Goal: Task Accomplishment & Management: Complete application form

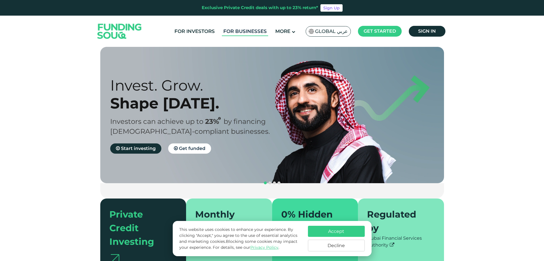
click at [253, 31] on link "For Businesses" at bounding box center [245, 31] width 46 height 9
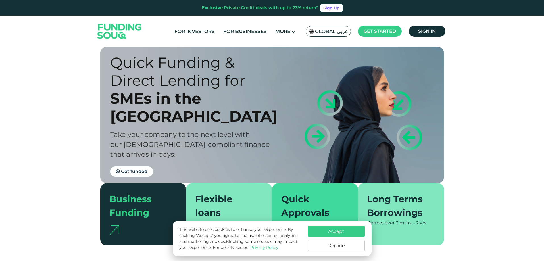
click at [337, 229] on button "Accept" at bounding box center [336, 231] width 57 height 11
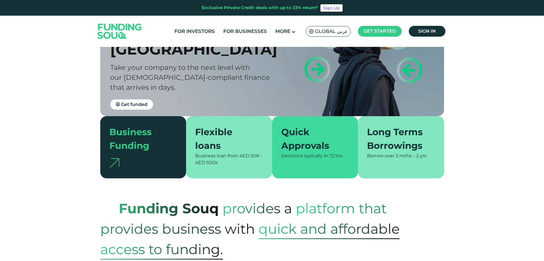
scroll to position [85, 0]
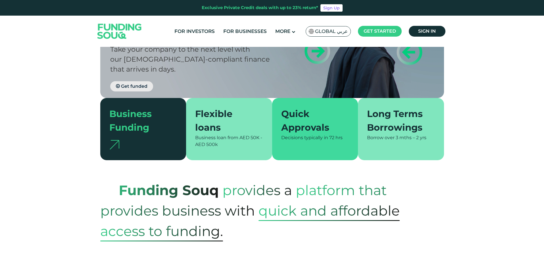
click at [137, 81] on link "Get funded" at bounding box center [131, 86] width 43 height 10
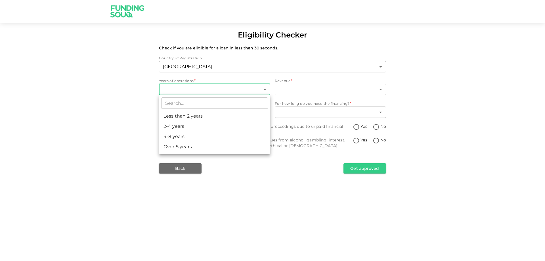
click at [214, 92] on body "Eligibility Checker Check if you are eligible for a loan in less than 30 second…" at bounding box center [272, 130] width 545 height 261
drag, startPoint x: 192, startPoint y: 117, endPoint x: 203, endPoint y: 113, distance: 11.9
click at [193, 117] on li "Less than 2 years" at bounding box center [214, 116] width 111 height 10
type input "1"
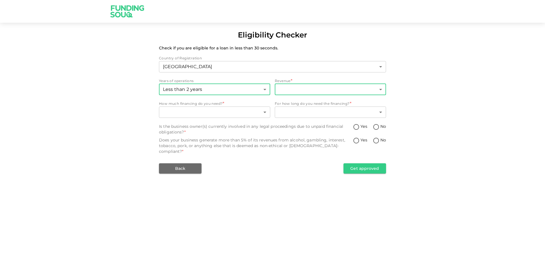
click at [327, 91] on body "Eligibility Checker Check if you are eligible for a loan in less than 30 second…" at bounding box center [272, 130] width 545 height 261
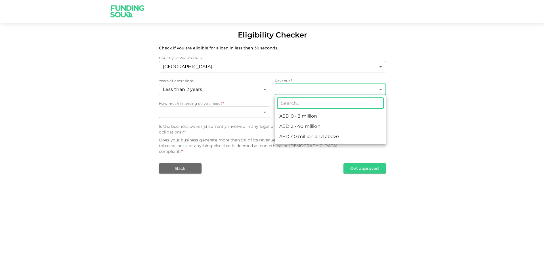
click at [309, 125] on li "AED 2 - 40 million" at bounding box center [330, 126] width 111 height 10
type input "2"
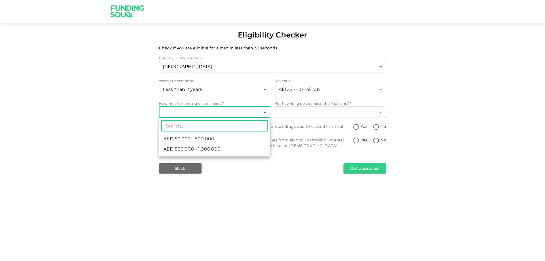
click at [239, 111] on body "Eligibility Checker Check if you are eligible for a loan in less than 30 second…" at bounding box center [272, 130] width 545 height 261
click at [209, 137] on span "AED 50,000 - 500,000" at bounding box center [189, 139] width 51 height 7
type input "1"
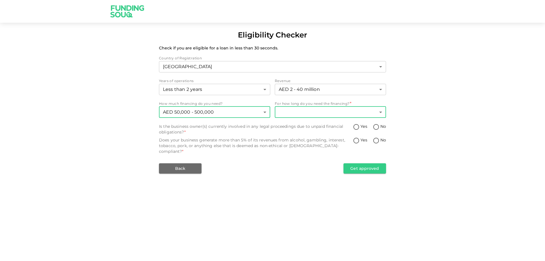
click at [340, 114] on body "Eligibility Checker Check if you are eligible for a loan in less than 30 second…" at bounding box center [272, 130] width 545 height 261
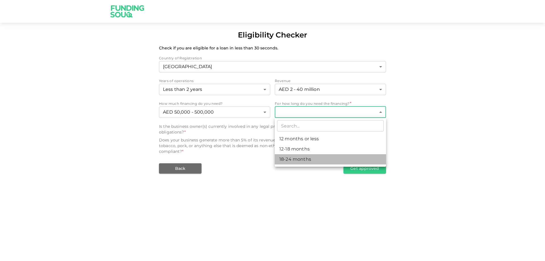
click at [302, 159] on li "18-24 months" at bounding box center [330, 159] width 111 height 10
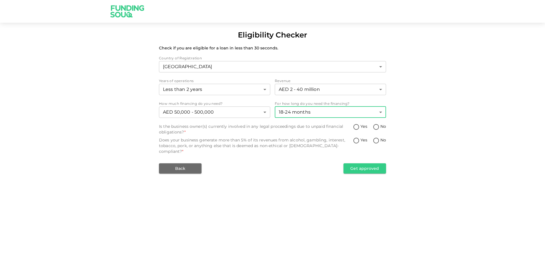
type input "3"
click at [377, 126] on input "No" at bounding box center [376, 128] width 9 height 8
radio input "true"
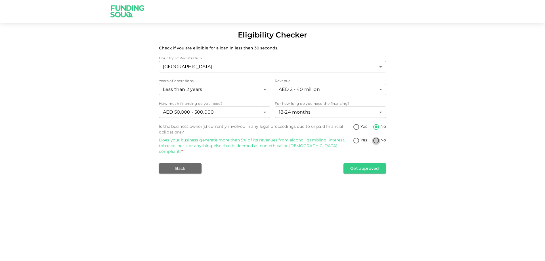
click at [376, 140] on input "No" at bounding box center [376, 141] width 9 height 8
radio input "true"
click at [370, 169] on div "Eligibility Checker Check if you are eligible for a loan in less than 30 second…" at bounding box center [272, 130] width 545 height 261
click at [374, 163] on button "Get approved" at bounding box center [365, 168] width 43 height 10
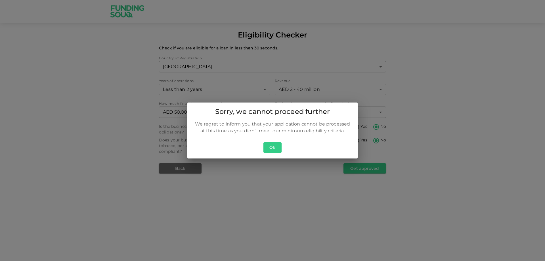
click at [273, 149] on button "Ok" at bounding box center [273, 147] width 18 height 11
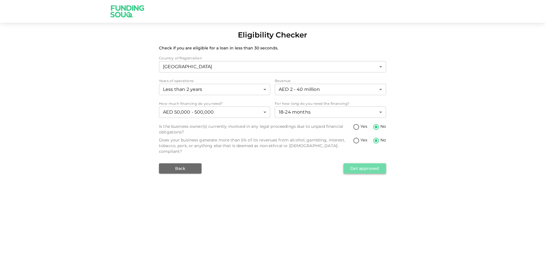
click at [366, 163] on button "Get approved" at bounding box center [365, 168] width 43 height 10
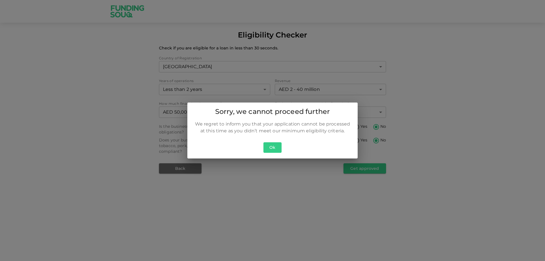
click at [270, 146] on button "Ok" at bounding box center [273, 147] width 18 height 11
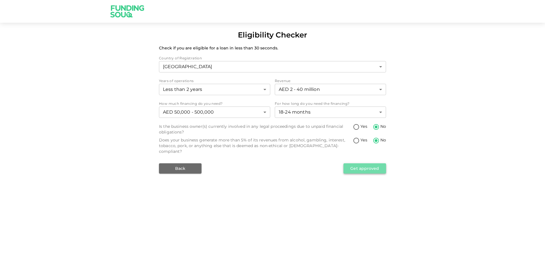
click at [373, 166] on button "Get approved" at bounding box center [365, 168] width 43 height 10
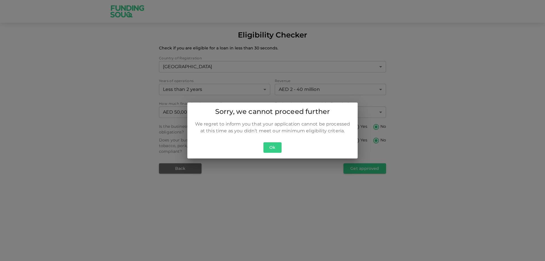
click at [272, 147] on button "Ok" at bounding box center [273, 147] width 18 height 11
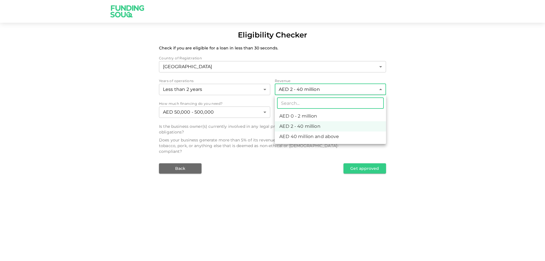
click at [312, 89] on body "Eligibility Checker Check if you are eligible for a loan in less than 30 second…" at bounding box center [272, 130] width 545 height 261
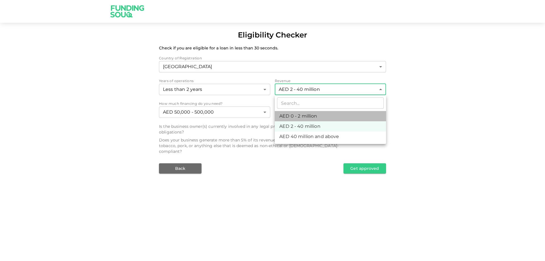
click at [309, 120] on li "AED 0 - 2 million" at bounding box center [330, 116] width 111 height 10
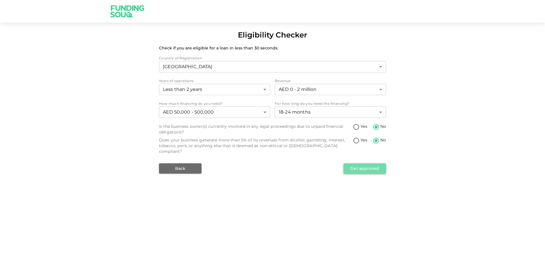
click at [365, 163] on button "Get approved" at bounding box center [365, 168] width 43 height 10
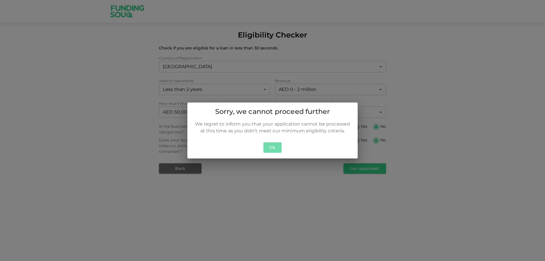
drag, startPoint x: 271, startPoint y: 147, endPoint x: 295, endPoint y: 97, distance: 55.3
click at [271, 145] on button "Ok" at bounding box center [273, 147] width 18 height 11
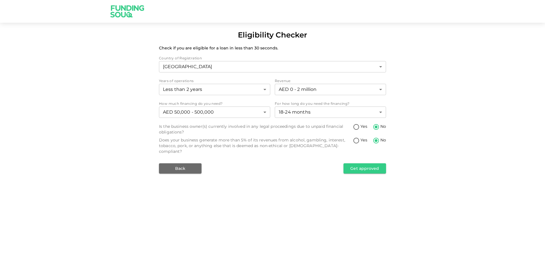
drag, startPoint x: 303, startPoint y: 77, endPoint x: 303, endPoint y: 82, distance: 5.1
click at [303, 82] on div "Country of Registration United Arab Emirates 1 ​ Years of operations Less than …" at bounding box center [272, 114] width 227 height 118
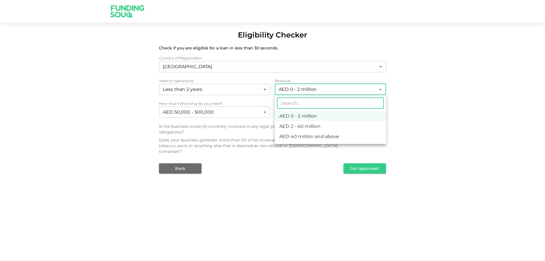
click at [303, 88] on body "Eligibility Checker Check if you are eligible for a loan in less than 30 second…" at bounding box center [272, 130] width 545 height 261
click at [310, 128] on li "AED 2 - 40 million" at bounding box center [330, 126] width 111 height 10
type input "2"
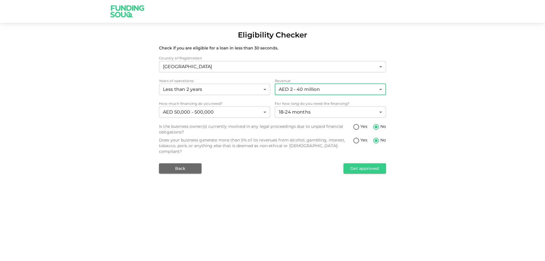
drag, startPoint x: 284, startPoint y: 178, endPoint x: 265, endPoint y: 163, distance: 24.0
click at [284, 178] on div "Eligibility Checker Check if you are eligible for a loan in less than 30 second…" at bounding box center [272, 130] width 545 height 261
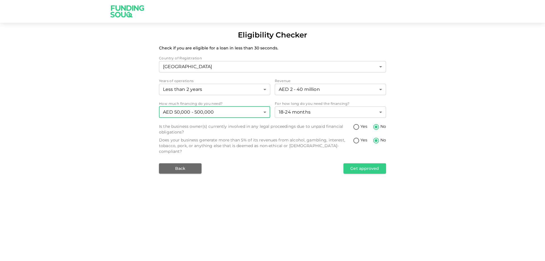
click at [229, 110] on body "Eligibility Checker Check if you are eligible for a loan in less than 30 second…" at bounding box center [272, 130] width 545 height 261
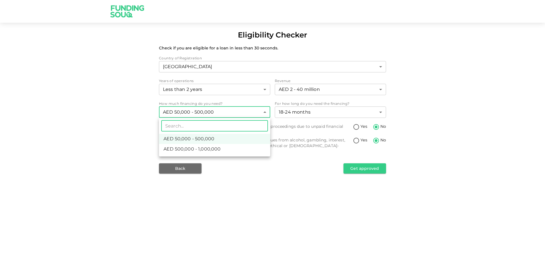
click at [227, 137] on li "AED 50,000 - 500,000" at bounding box center [214, 139] width 111 height 10
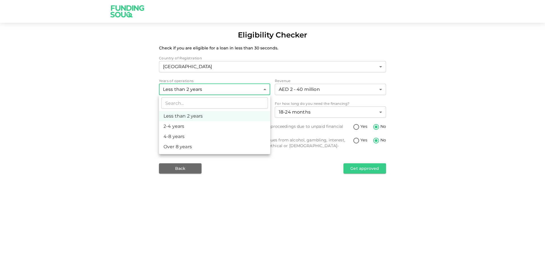
click at [229, 90] on body "Eligibility Checker Check if you are eligible for a loan in less than 30 second…" at bounding box center [272, 130] width 545 height 261
click at [223, 112] on li "Less than 2 years" at bounding box center [214, 116] width 111 height 10
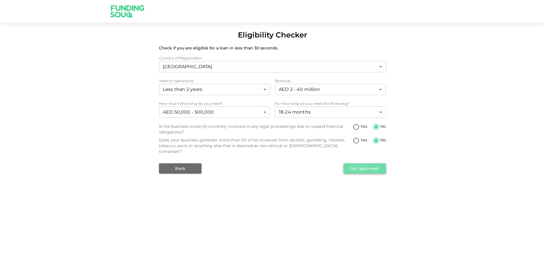
click at [380, 163] on button "Get approved" at bounding box center [365, 168] width 43 height 10
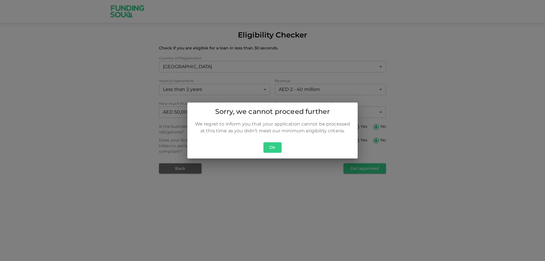
click at [279, 146] on button "Ok" at bounding box center [273, 147] width 18 height 11
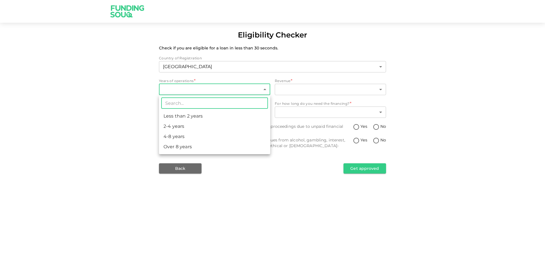
click at [230, 84] on body "Eligibility Checker Check if you are eligible for a loan in less than 30 second…" at bounding box center [272, 130] width 545 height 261
click at [211, 119] on li "Less than 2 years" at bounding box center [214, 116] width 111 height 10
type input "1"
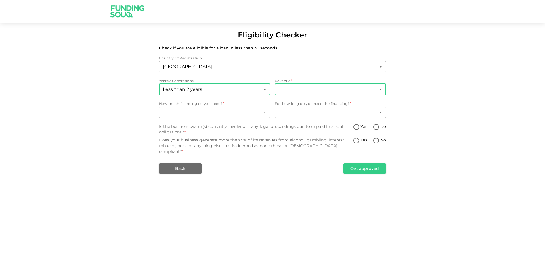
click at [308, 84] on body "Eligibility Checker Check if you are eligible for a loan in less than 30 second…" at bounding box center [272, 130] width 545 height 261
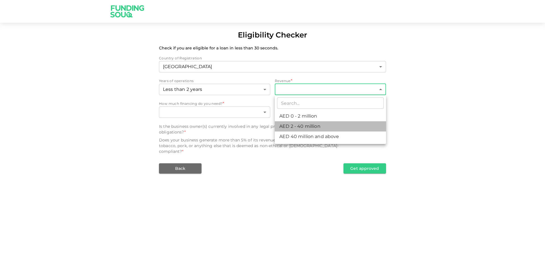
click at [307, 130] on li "AED 2 - 40 million" at bounding box center [330, 126] width 111 height 10
type input "2"
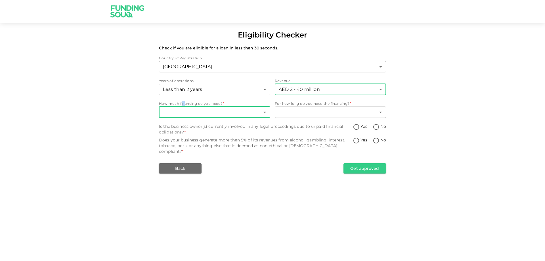
drag, startPoint x: 184, startPoint y: 105, endPoint x: 185, endPoint y: 110, distance: 4.8
click at [182, 106] on span "How much financing do you need? *" at bounding box center [191, 104] width 64 height 6
click at [185, 110] on body "Eligibility Checker Check if you are eligible for a loan in less than 30 second…" at bounding box center [272, 130] width 545 height 261
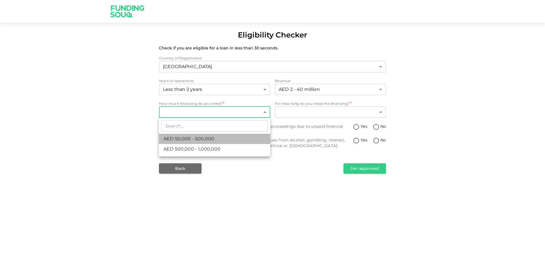
click at [197, 139] on span "AED 50,000 - 500,000" at bounding box center [189, 139] width 51 height 7
type input "1"
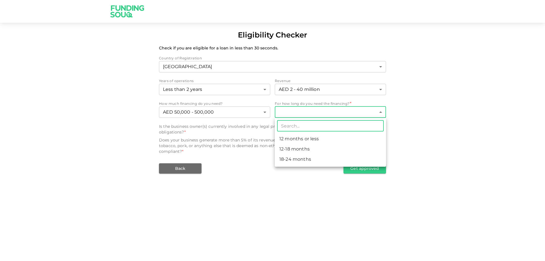
click at [347, 113] on body "Eligibility Checker Check if you are eligible for a loan in less than 30 second…" at bounding box center [272, 130] width 545 height 261
click at [306, 147] on li "12-18 months" at bounding box center [330, 149] width 111 height 10
type input "2"
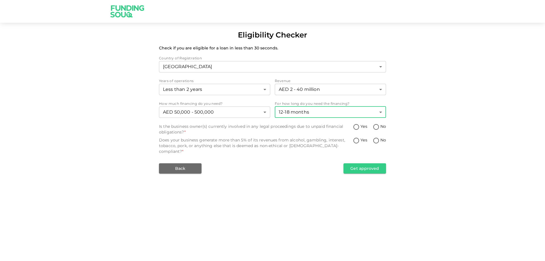
click at [376, 127] on input "No" at bounding box center [376, 128] width 9 height 8
radio input "true"
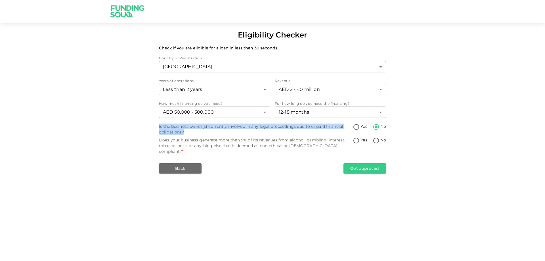
drag, startPoint x: 184, startPoint y: 133, endPoint x: 153, endPoint y: 122, distance: 32.8
click at [153, 122] on div "Eligibility Checker Check if you are eligible for a loan in less than 30 second…" at bounding box center [272, 102] width 545 height 144
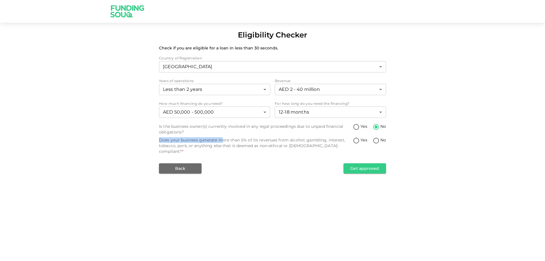
drag, startPoint x: 159, startPoint y: 138, endPoint x: 222, endPoint y: 141, distance: 63.1
click at [222, 141] on div "Does your business generate more than 5% of its revenues from alcohol, gambling…" at bounding box center [256, 145] width 194 height 17
click at [246, 142] on div "Does your business generate more than 5% of its revenues from alcohol, gambling…" at bounding box center [256, 145] width 194 height 17
click at [272, 155] on div "Country of Registration United Arab Emirates 1 ​ Years of operations Less than …" at bounding box center [272, 114] width 227 height 118
click at [380, 140] on input "No" at bounding box center [376, 141] width 9 height 8
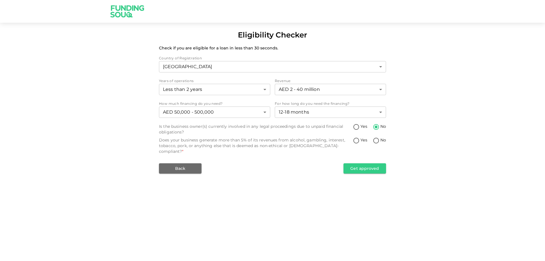
radio input "true"
click at [372, 163] on button "Get approved" at bounding box center [365, 168] width 43 height 10
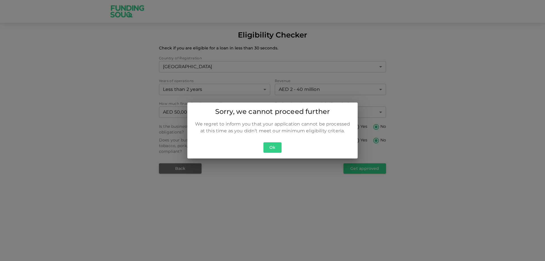
click at [282, 141] on div "Ok" at bounding box center [272, 149] width 170 height 18
click at [275, 146] on button "Ok" at bounding box center [273, 147] width 18 height 11
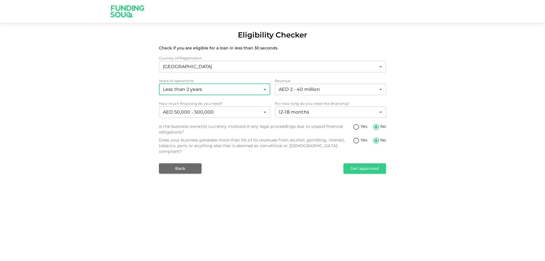
click at [267, 88] on body "Eligibility Checker Check if you are eligible for a loan in less than 30 second…" at bounding box center [272, 130] width 545 height 261
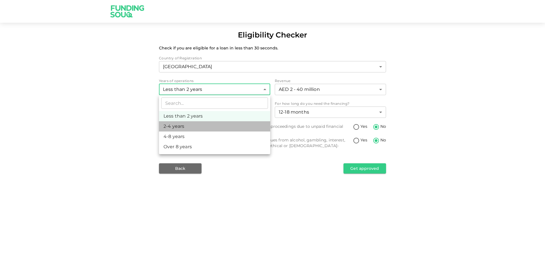
click at [244, 126] on li "2-4 years" at bounding box center [214, 126] width 111 height 10
type input "2"
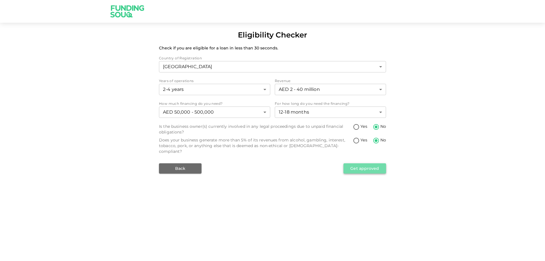
click at [379, 166] on button "Get approved" at bounding box center [365, 168] width 43 height 10
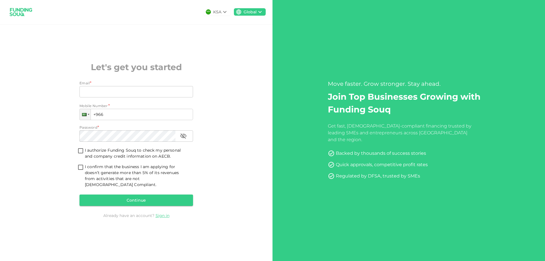
click at [244, 11] on div "Global" at bounding box center [250, 12] width 13 height 6
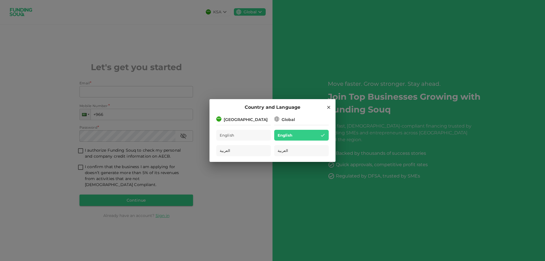
click at [246, 46] on div "Country and Language [GEOGRAPHIC_DATA] English العربية Global English العربية" at bounding box center [272, 130] width 545 height 261
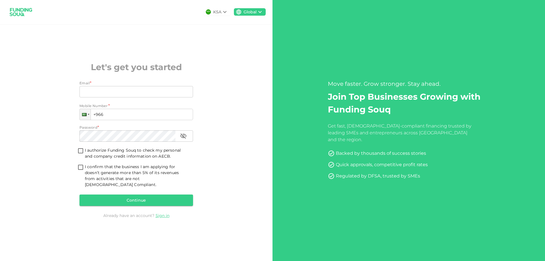
click at [114, 99] on div "Email Email" at bounding box center [137, 92] width 114 height 12
click at [114, 94] on input "Email" at bounding box center [133, 91] width 107 height 11
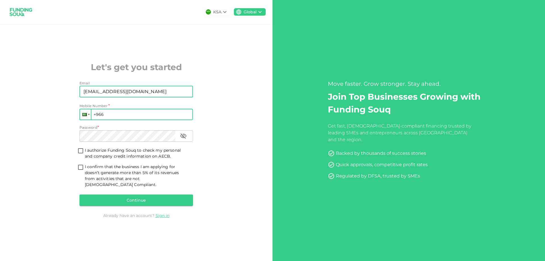
type input "[EMAIL_ADDRESS][DOMAIN_NAME]"
click at [87, 117] on div at bounding box center [85, 114] width 11 height 10
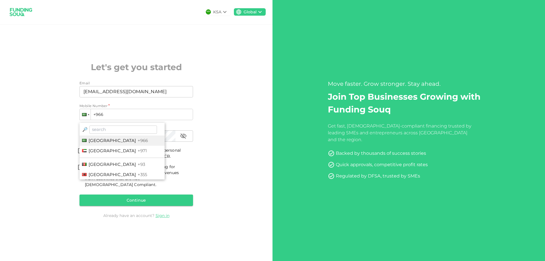
drag, startPoint x: 105, startPoint y: 155, endPoint x: 118, endPoint y: 147, distance: 15.5
click at [107, 153] on span "[GEOGRAPHIC_DATA]" at bounding box center [112, 150] width 47 height 5
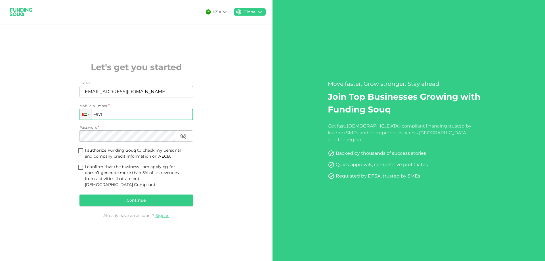
click at [151, 116] on input "+971" at bounding box center [137, 114] width 114 height 11
type input "[PHONE_NUMBER]"
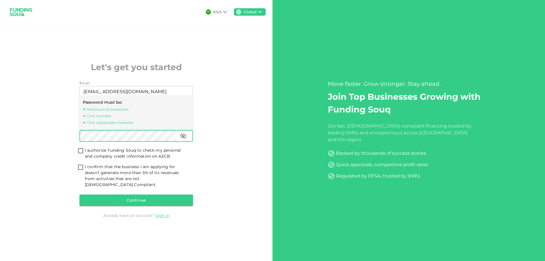
drag, startPoint x: 80, startPoint y: 154, endPoint x: 81, endPoint y: 160, distance: 6.6
click at [81, 154] on input "I authorize Funding Souq to check my personal and company credit information on…" at bounding box center [80, 151] width 9 height 8
checkbox input "true"
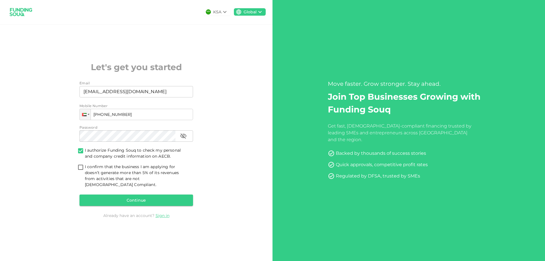
click at [86, 171] on span "I confirm that the business I am applying for doesn’t generate more than 5% of …" at bounding box center [137, 176] width 104 height 24
click at [85, 171] on input "I confirm that the business I am applying for doesn’t generate more than 5% of …" at bounding box center [80, 168] width 9 height 8
checkbox input "true"
click at [160, 197] on button "Continue" at bounding box center [137, 200] width 114 height 11
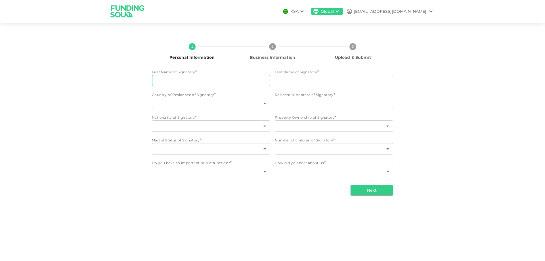
click at [224, 77] on input "First Name of Signatory" at bounding box center [211, 80] width 118 height 11
click at [190, 81] on input "First Name of Signatory" at bounding box center [211, 80] width 118 height 11
paste input "[PERSON_NAME] AL [PERSON_NAME] MEAT TR L.L.C.SP"
type input "[PERSON_NAME] AL [PERSON_NAME] MEAT TR L.L.C.SP"
drag, startPoint x: 246, startPoint y: 81, endPoint x: 133, endPoint y: 78, distance: 113.7
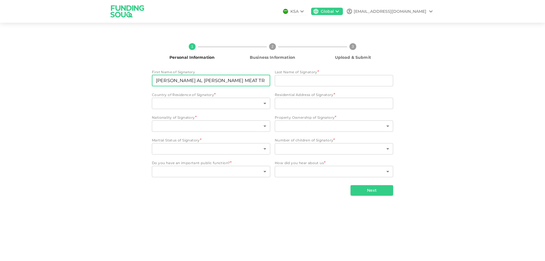
click at [133, 78] on div "1 Personal Information 2 Business Information 3 Upload & Submit First Name of S…" at bounding box center [273, 117] width 324 height 157
click at [177, 80] on input "First Name of Signatory" at bounding box center [211, 80] width 118 height 11
paste input "KOTB"
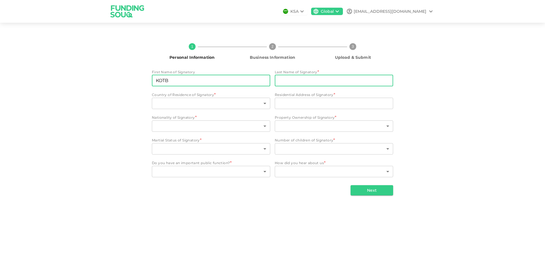
type input "KOTB"
click at [334, 79] on input "Last Name of Signatory" at bounding box center [334, 80] width 118 height 11
click at [305, 77] on input "Last Name of Signatory" at bounding box center [334, 80] width 118 height 11
paste input "NAGI"
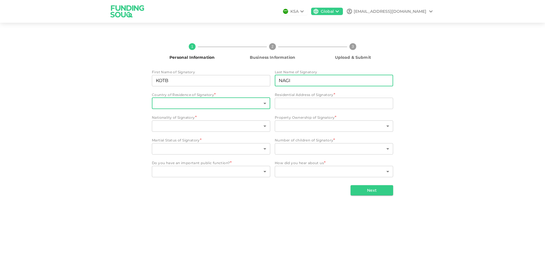
type input "NAGI"
click at [215, 100] on body "KSA Global [EMAIL_ADDRESS][DOMAIN_NAME] 1 Personal Information 2 Business Infor…" at bounding box center [272, 130] width 545 height 261
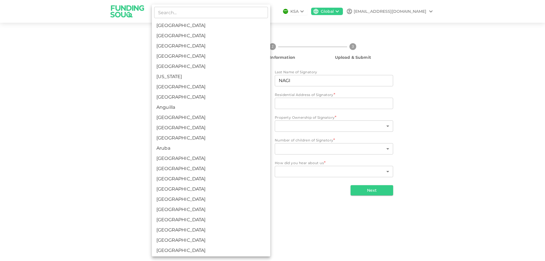
click at [98, 60] on div at bounding box center [272, 130] width 545 height 261
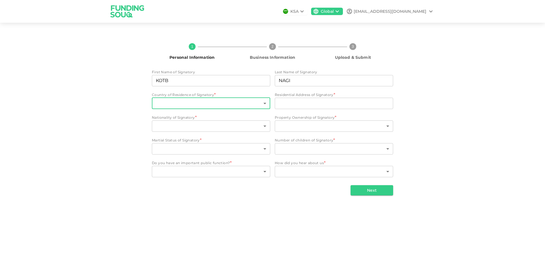
click at [208, 105] on body "KSA Global [EMAIL_ADDRESS][DOMAIN_NAME] 1 Personal Information 2 Business Infor…" at bounding box center [272, 130] width 545 height 261
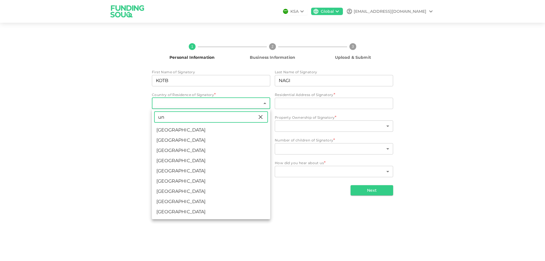
type input "un"
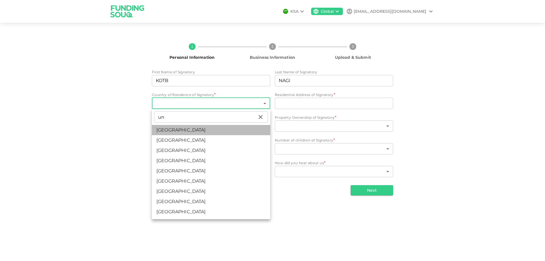
click at [188, 131] on li "[GEOGRAPHIC_DATA]" at bounding box center [211, 130] width 118 height 10
type input "2"
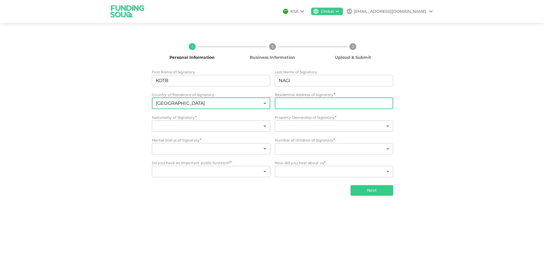
click at [320, 103] on input "Residential Address of Signatory" at bounding box center [334, 103] width 118 height 11
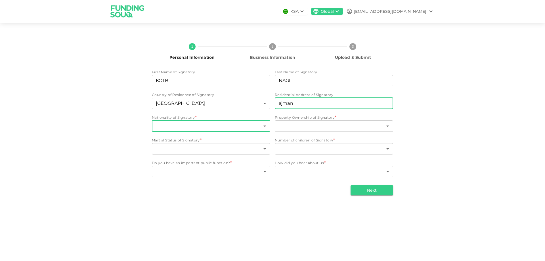
type input "ajman"
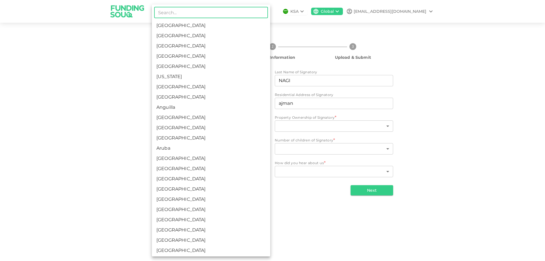
click at [236, 128] on body "KSA Global [EMAIL_ADDRESS][DOMAIN_NAME] 1 Personal Information 2 Business Infor…" at bounding box center [272, 130] width 545 height 261
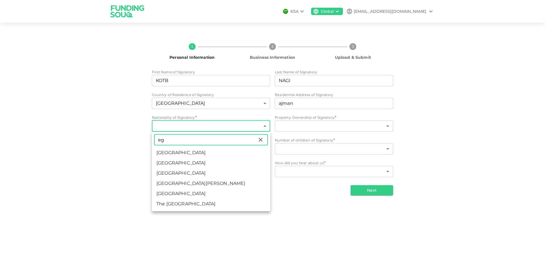
type input "eg"
click at [196, 162] on li "[GEOGRAPHIC_DATA]" at bounding box center [211, 163] width 118 height 10
type input "57"
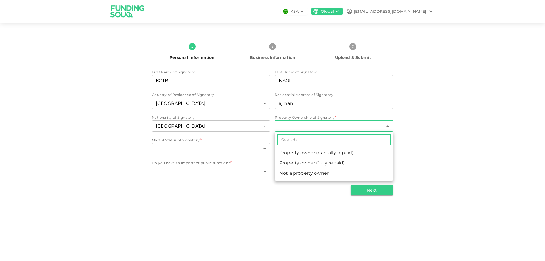
click at [303, 125] on body "KSA Global [EMAIL_ADDRESS][DOMAIN_NAME] 1 Personal Information 2 Business Infor…" at bounding box center [272, 130] width 545 height 261
click at [180, 146] on div at bounding box center [272, 130] width 545 height 261
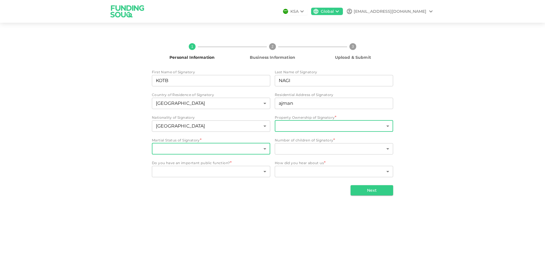
click at [253, 150] on body "KSA Global [EMAIL_ADDRESS][DOMAIN_NAME] 1 Personal Information 2 Business Infor…" at bounding box center [272, 130] width 545 height 261
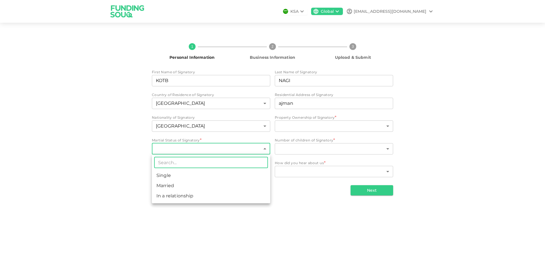
click at [212, 186] on li "Married" at bounding box center [211, 186] width 118 height 10
type input "2"
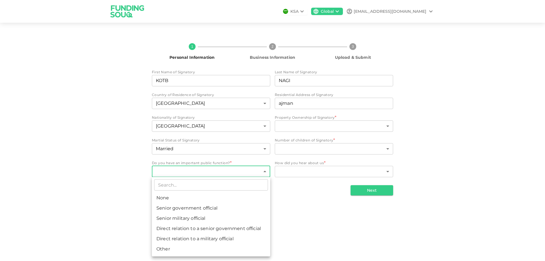
click at [243, 172] on body "KSA Global [EMAIL_ADDRESS][DOMAIN_NAME] 1 Personal Information 2 Business Infor…" at bounding box center [272, 130] width 545 height 261
click at [294, 201] on div at bounding box center [272, 130] width 545 height 261
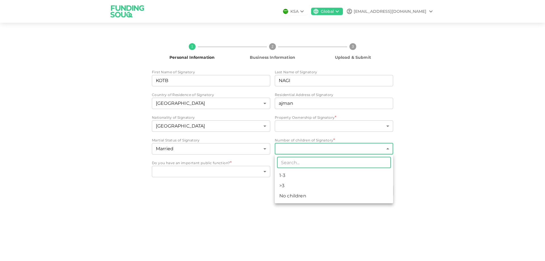
click at [319, 150] on body "KSA Global [EMAIL_ADDRESS][DOMAIN_NAME] 1 Personal Information 2 Business Infor…" at bounding box center [272, 130] width 545 height 261
click at [317, 173] on li "1-3" at bounding box center [334, 175] width 118 height 10
type input "1"
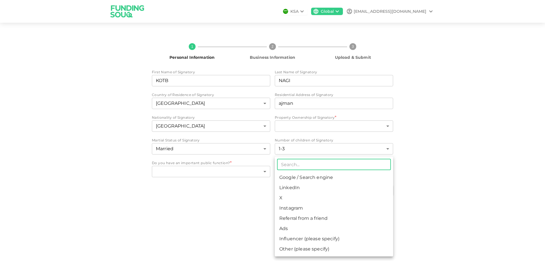
click at [317, 173] on body "KSA Global [EMAIL_ADDRESS][DOMAIN_NAME] 1 Personal Information 2 Business Infor…" at bounding box center [272, 130] width 545 height 261
click at [317, 156] on div at bounding box center [272, 130] width 545 height 261
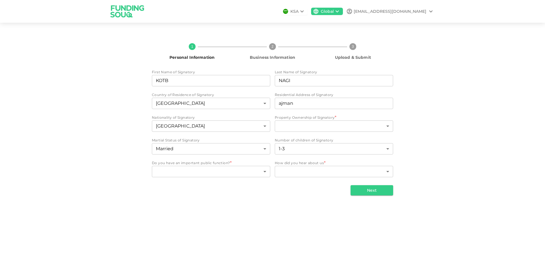
click at [475, 185] on div "1 Personal Information 2 Business Information 3 Upload & Submit First Name of S…" at bounding box center [272, 117] width 545 height 175
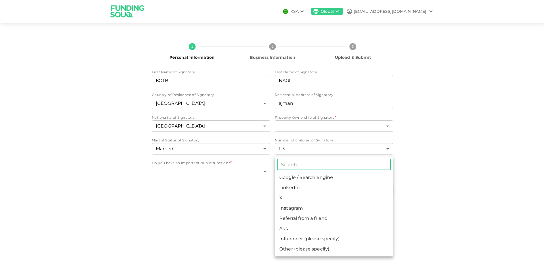
click at [363, 168] on body "KSA Global [EMAIL_ADDRESS][DOMAIN_NAME] 1 Personal Information 2 Business Infor…" at bounding box center [272, 130] width 545 height 261
click at [326, 218] on li "Referral from a friend" at bounding box center [334, 218] width 118 height 10
type input "10"
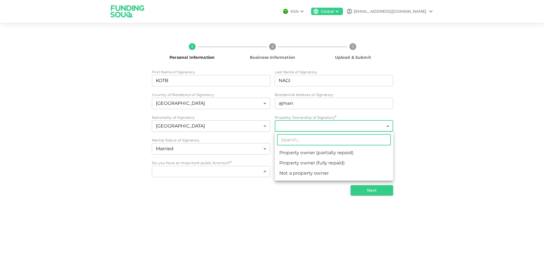
click at [296, 125] on body "KSA Global [EMAIL_ADDRESS][DOMAIN_NAME] 1 Personal Information 2 Business Infor…" at bounding box center [272, 130] width 545 height 261
click at [254, 195] on div at bounding box center [272, 130] width 545 height 261
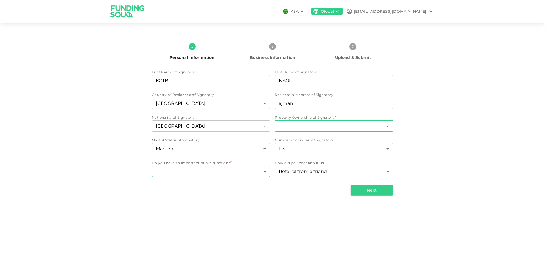
click at [247, 173] on body "KSA Global [EMAIL_ADDRESS][DOMAIN_NAME] 1 Personal Information 2 Business Infor…" at bounding box center [272, 130] width 545 height 261
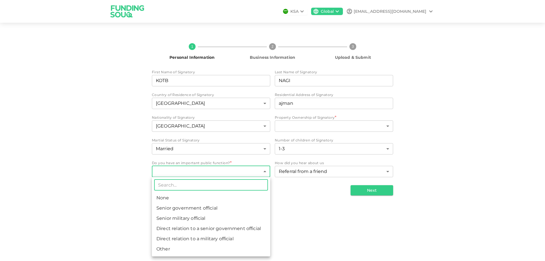
click at [454, 128] on div at bounding box center [272, 130] width 545 height 261
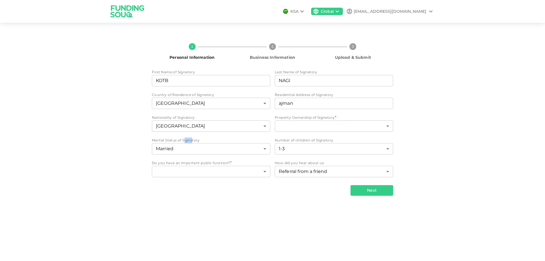
drag, startPoint x: 185, startPoint y: 138, endPoint x: 193, endPoint y: 138, distance: 8.0
click at [193, 138] on span "Martial Status of Signatory" at bounding box center [176, 140] width 48 height 4
click at [185, 160] on span "Do you have an important public function? *" at bounding box center [191, 163] width 78 height 6
click at [187, 162] on span "Do you have an important public function?" at bounding box center [191, 163] width 78 height 4
click at [191, 171] on body "KSA Global [EMAIL_ADDRESS][DOMAIN_NAME] 1 Personal Information 2 Business Infor…" at bounding box center [272, 130] width 545 height 261
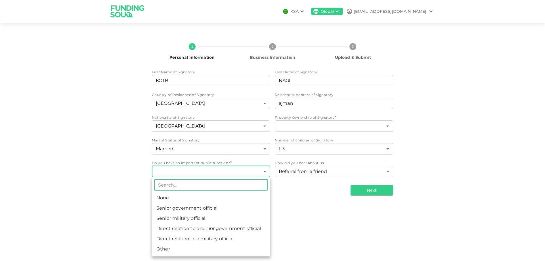
click at [203, 163] on div at bounding box center [272, 130] width 545 height 261
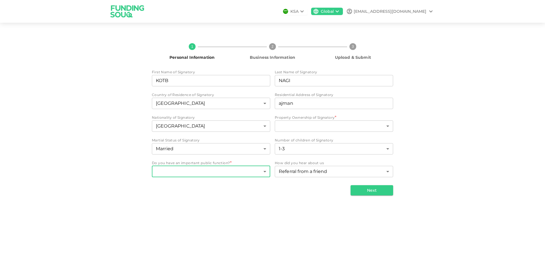
click at [203, 163] on div at bounding box center [272, 130] width 545 height 261
click at [203, 163] on span "Do you have an important public function?" at bounding box center [191, 163] width 78 height 4
copy span "Do you have an important public function?"
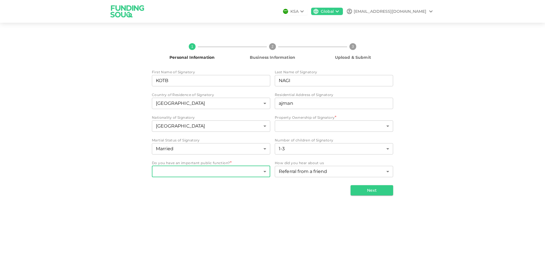
click at [216, 170] on body "KSA Global [EMAIL_ADDRESS][DOMAIN_NAME] 1 Personal Information 2 Business Infor…" at bounding box center [272, 130] width 545 height 261
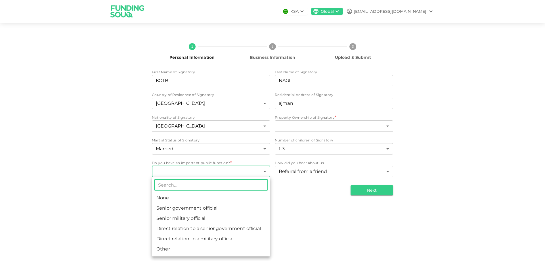
click at [207, 201] on li "None" at bounding box center [211, 198] width 118 height 10
type input "1"
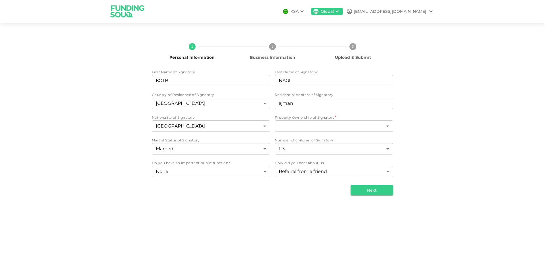
click at [305, 199] on div "1 Personal Information 2 Business Information 3 Upload & Submit First Name of S…" at bounding box center [272, 117] width 545 height 175
drag, startPoint x: 335, startPoint y: 115, endPoint x: 272, endPoint y: 115, distance: 62.8
click at [272, 115] on div "First Name of Signatory First Name of Signatory KOTB First Name of Signatory La…" at bounding box center [272, 123] width 241 height 109
copy div "Egypt ​ Property Ownership of Signatory"
drag, startPoint x: 186, startPoint y: 160, endPoint x: 200, endPoint y: 163, distance: 14.5
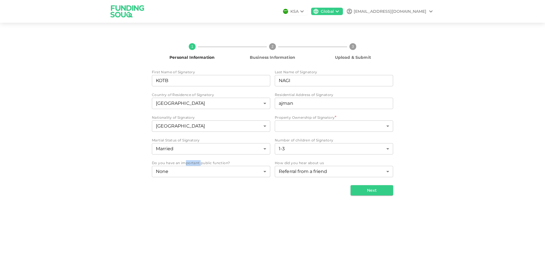
click at [200, 163] on span "Do you have an important public function?" at bounding box center [191, 163] width 78 height 6
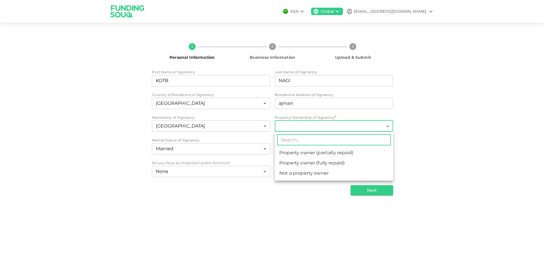
click at [353, 127] on body "KSA Global [EMAIL_ADDRESS][DOMAIN_NAME] 1 Personal Information 2 Business Infor…" at bounding box center [272, 130] width 545 height 261
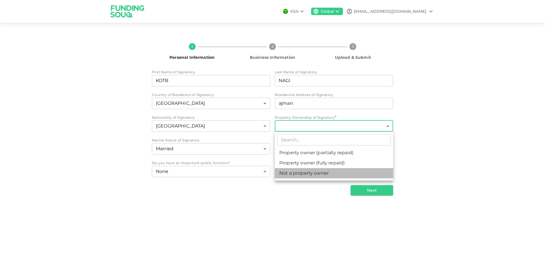
click at [306, 173] on li "Not a property owner" at bounding box center [334, 173] width 118 height 10
type input "3"
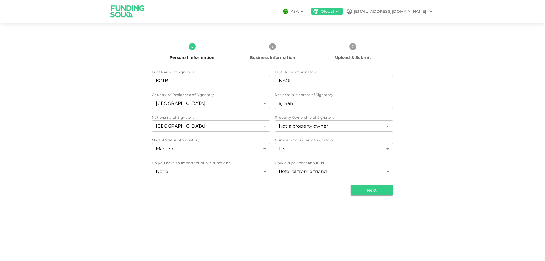
click at [309, 197] on div "1 Personal Information 2 Business Information 3 Upload & Submit First Name of S…" at bounding box center [272, 117] width 545 height 175
click at [335, 127] on body "KSA Global [EMAIL_ADDRESS][DOMAIN_NAME] 1 Personal Information 2 Business Infor…" at bounding box center [272, 130] width 545 height 261
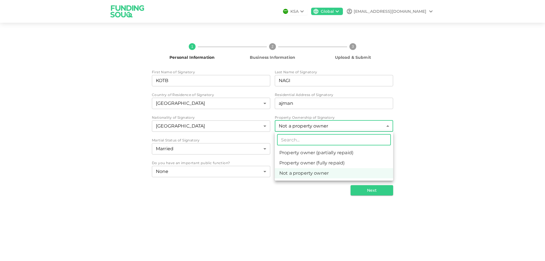
click at [321, 174] on li "Not a property owner" at bounding box center [334, 173] width 118 height 10
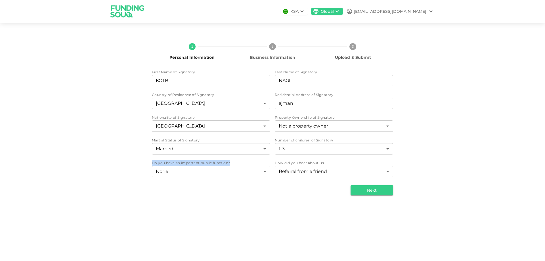
drag, startPoint x: 151, startPoint y: 163, endPoint x: 234, endPoint y: 159, distance: 83.3
click at [234, 159] on div "1 Personal Information 2 Business Information 3 Upload & Submit First Name of S…" at bounding box center [273, 117] width 324 height 157
copy span "Do you have an important public function?"
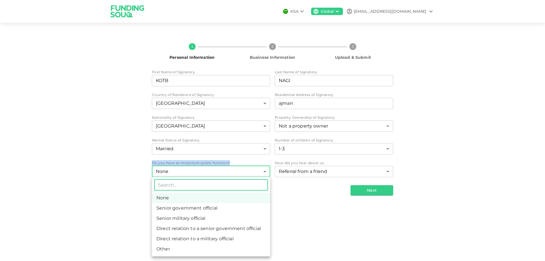
click at [249, 173] on body "KSA Global [EMAIL_ADDRESS][DOMAIN_NAME] 1 Personal Information 2 Business Infor…" at bounding box center [272, 130] width 545 height 261
click at [176, 196] on li "None" at bounding box center [211, 198] width 118 height 10
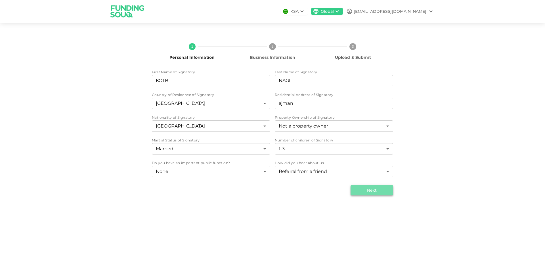
click at [378, 187] on button "Next" at bounding box center [372, 190] width 43 height 10
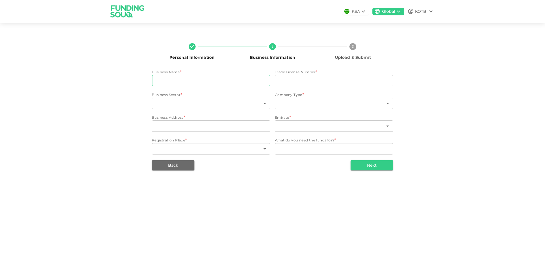
click at [174, 84] on input "businessName" at bounding box center [211, 80] width 118 height 11
click at [201, 84] on input "businessName" at bounding box center [211, 80] width 118 height 11
paste input "[PERSON_NAME] AL [PERSON_NAME] MEAT TR L.L.C.SP"
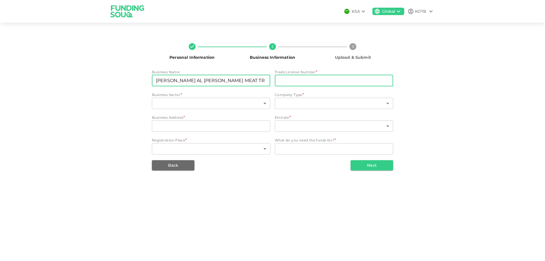
type input "[PERSON_NAME] AL [PERSON_NAME] MEAT TR L.L.C.SP"
click at [333, 84] on input "tradeLicenseNumber" at bounding box center [334, 80] width 118 height 11
click at [332, 79] on input "tradeLicenseNumber" at bounding box center [334, 80] width 118 height 11
paste input "907510"
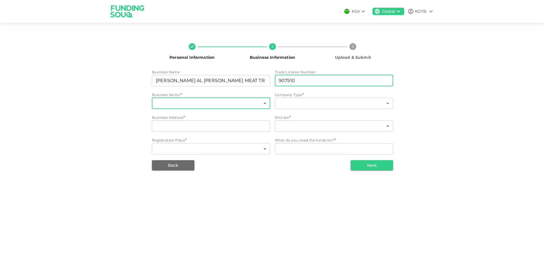
type input "907510"
click at [203, 101] on body "KSA Global KOTB Personal Information 2 Business Information 3 Upload & Submit B…" at bounding box center [272, 130] width 545 height 261
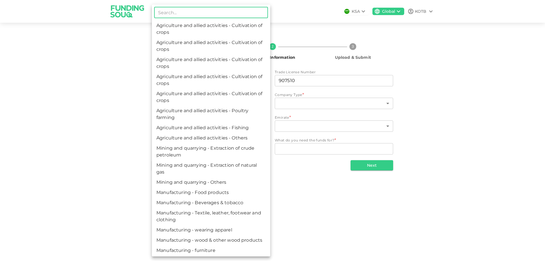
click at [113, 93] on div at bounding box center [272, 130] width 545 height 261
click at [164, 103] on body "KSA Global KOTB Personal Information 2 Business Information 3 Upload & Submit B…" at bounding box center [272, 130] width 545 height 261
click at [338, 191] on div at bounding box center [272, 130] width 545 height 261
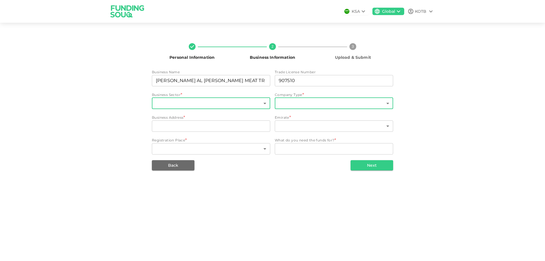
click at [316, 104] on body "KSA Global KOTB Personal Information 2 Business Information 3 Upload & Submit B…" at bounding box center [272, 130] width 545 height 261
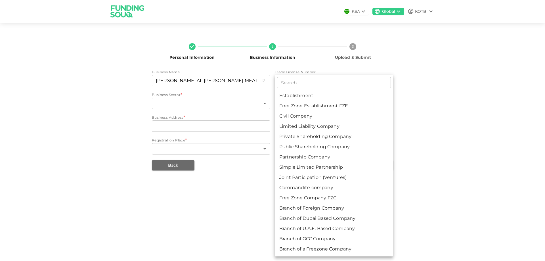
click at [453, 96] on div at bounding box center [272, 130] width 545 height 261
click at [337, 107] on body "KSA Global KOTB Personal Information 2 Business Information 3 Upload & Submit B…" at bounding box center [272, 130] width 545 height 261
drag, startPoint x: 509, startPoint y: 151, endPoint x: 343, endPoint y: 230, distance: 183.9
click at [510, 151] on div at bounding box center [272, 130] width 545 height 261
